Goal: Entertainment & Leisure: Consume media (video, audio)

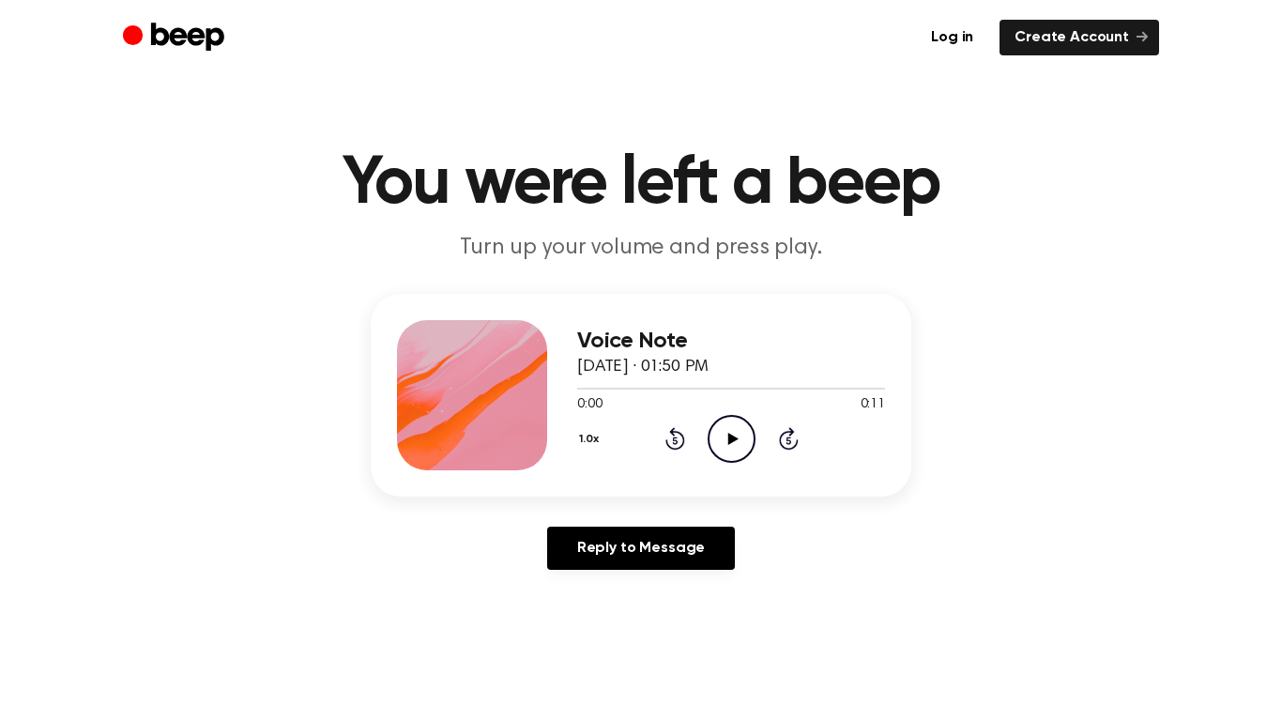
click at [734, 442] on icon "Play Audio" at bounding box center [732, 439] width 48 height 48
click at [734, 437] on icon at bounding box center [731, 439] width 8 height 12
click at [732, 439] on icon at bounding box center [732, 439] width 10 height 12
click at [733, 441] on icon "Play Audio" at bounding box center [732, 439] width 48 height 48
click at [733, 442] on icon at bounding box center [731, 439] width 8 height 12
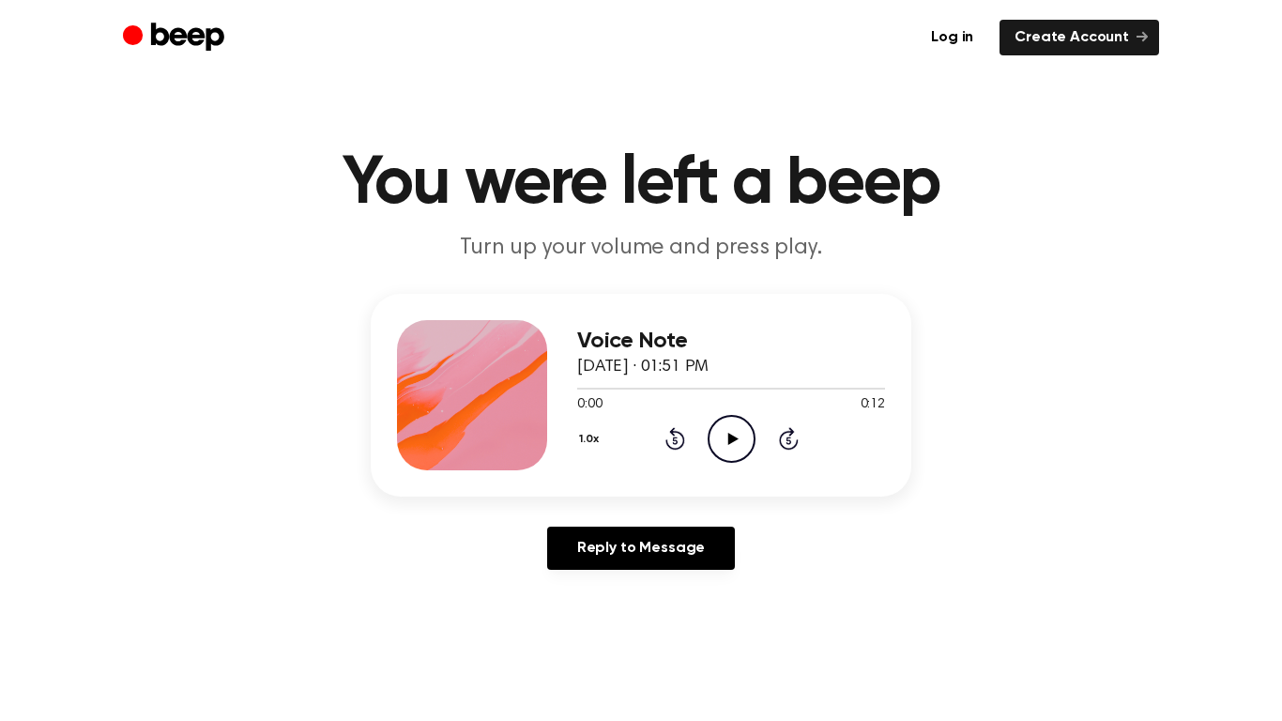
click at [709, 436] on icon "Play Audio" at bounding box center [732, 439] width 48 height 48
click at [709, 435] on icon "Pause Audio" at bounding box center [732, 439] width 48 height 48
click at [729, 441] on icon at bounding box center [732, 439] width 10 height 12
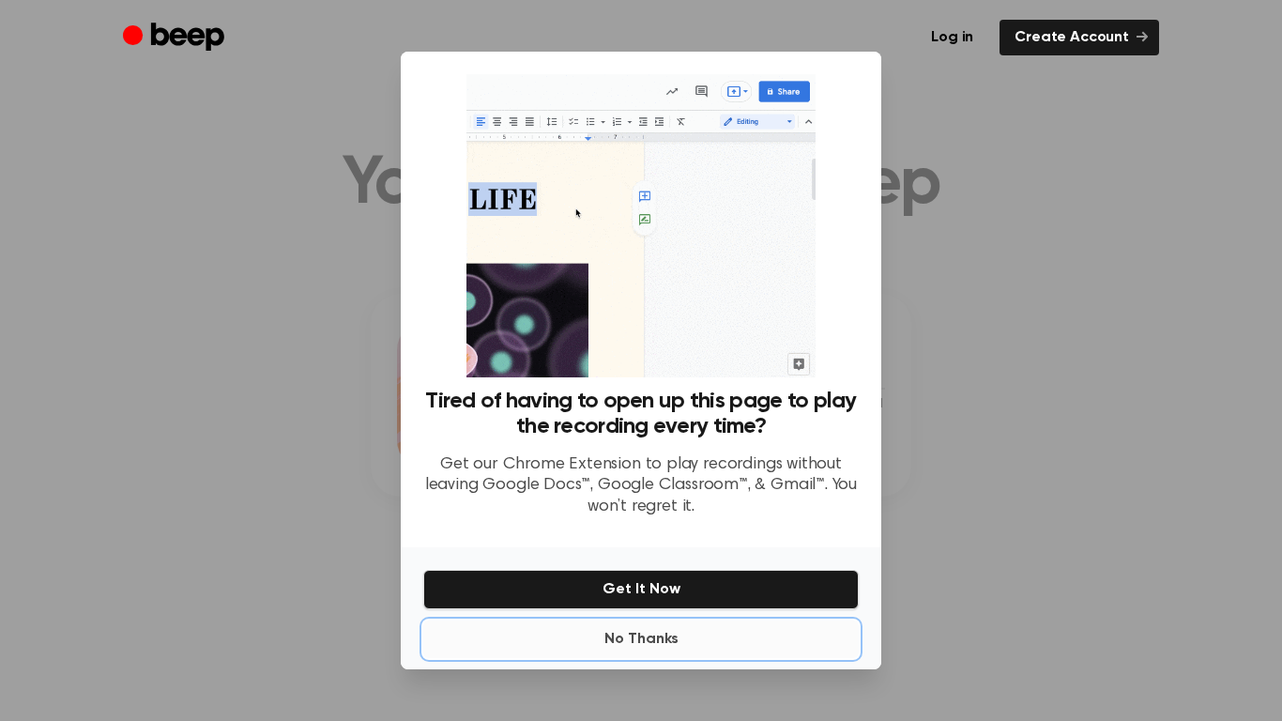
click at [664, 645] on button "No Thanks" at bounding box center [640, 639] width 435 height 38
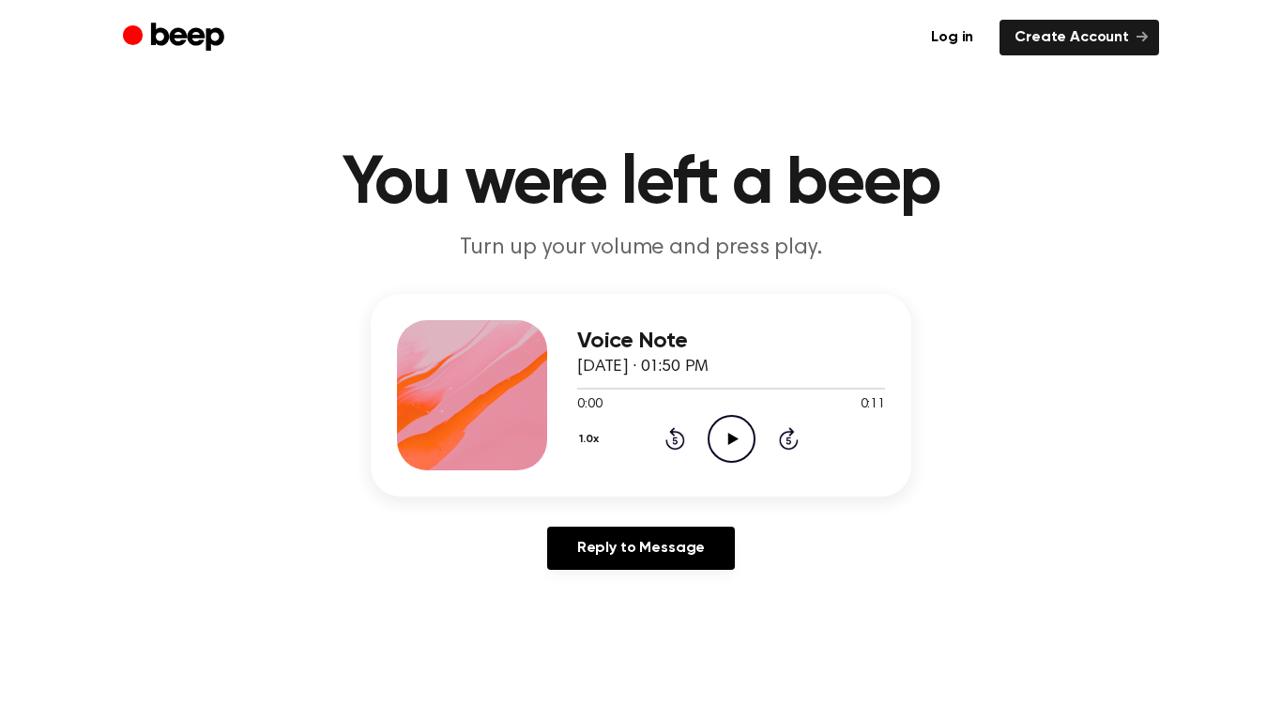
click at [727, 434] on icon at bounding box center [732, 439] width 10 height 12
click at [722, 449] on icon "Play Audio" at bounding box center [732, 439] width 48 height 48
click at [725, 433] on icon "Play Audio" at bounding box center [732, 439] width 48 height 48
click at [716, 430] on icon "Play Audio" at bounding box center [732, 439] width 48 height 48
click at [676, 426] on icon "Rewind 5 seconds" at bounding box center [674, 438] width 21 height 24
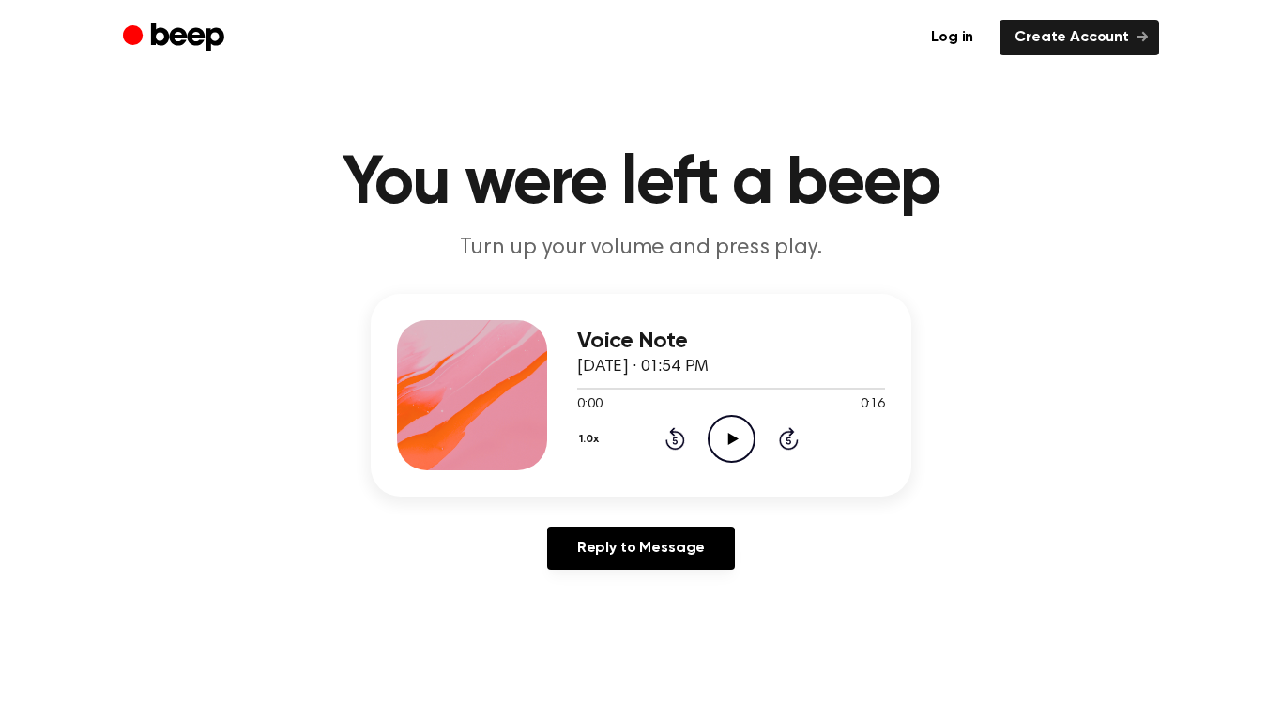
click at [720, 443] on icon "Play Audio" at bounding box center [732, 439] width 48 height 48
